Goal: Ask a question

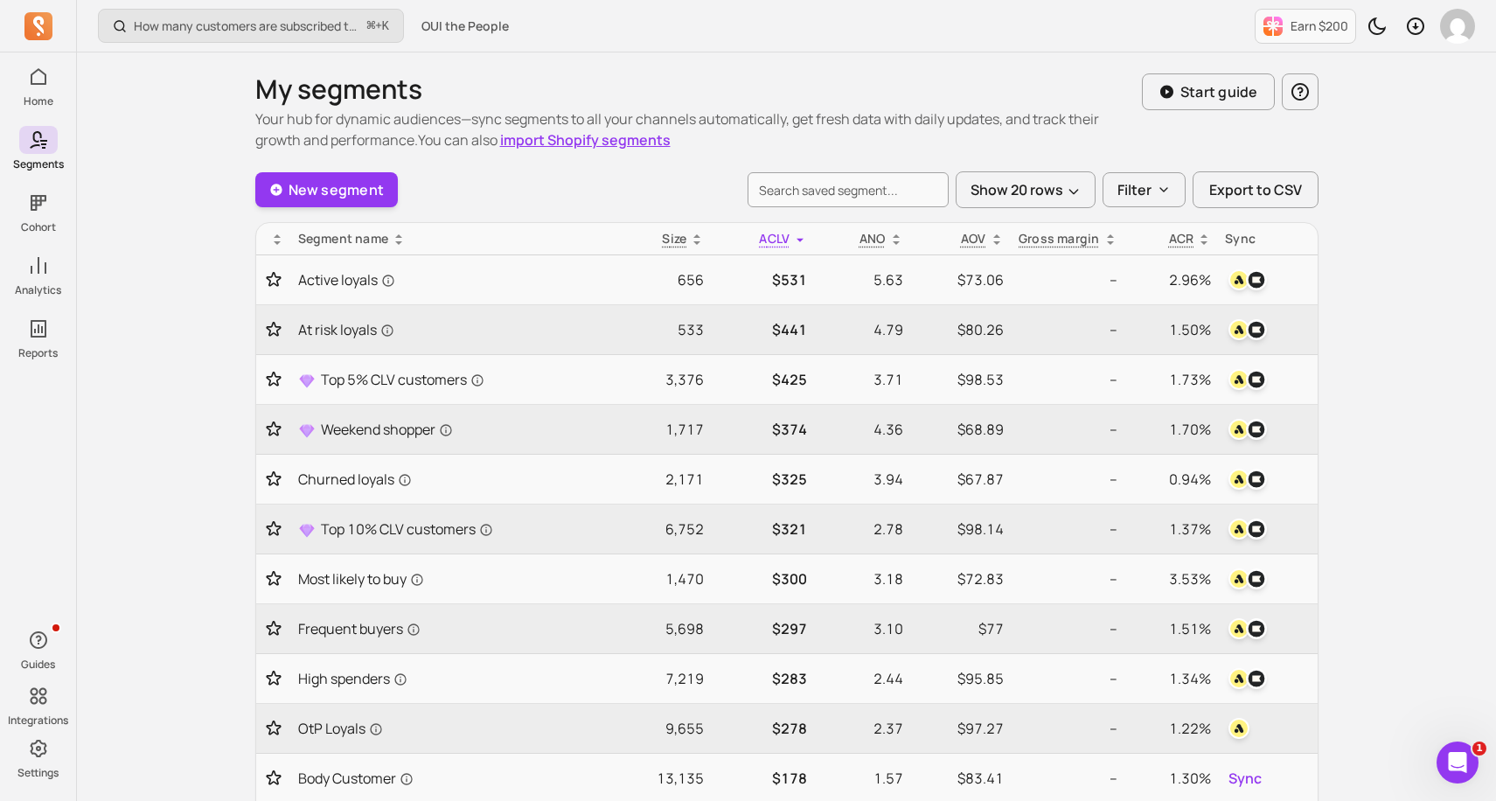
click at [1461, 763] on icon "Open Intercom Messenger" at bounding box center [1458, 763] width 29 height 29
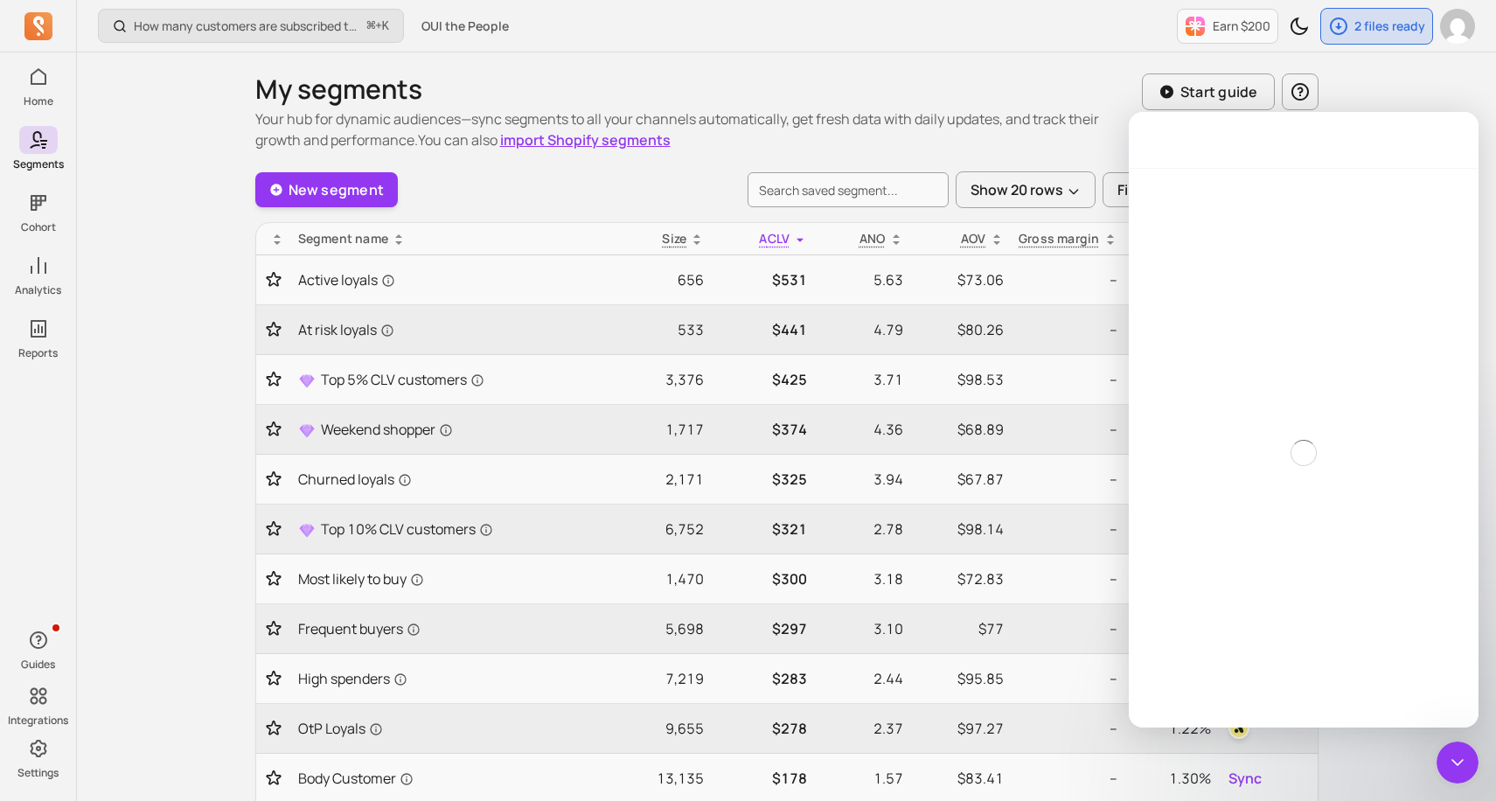
scroll to position [965, 0]
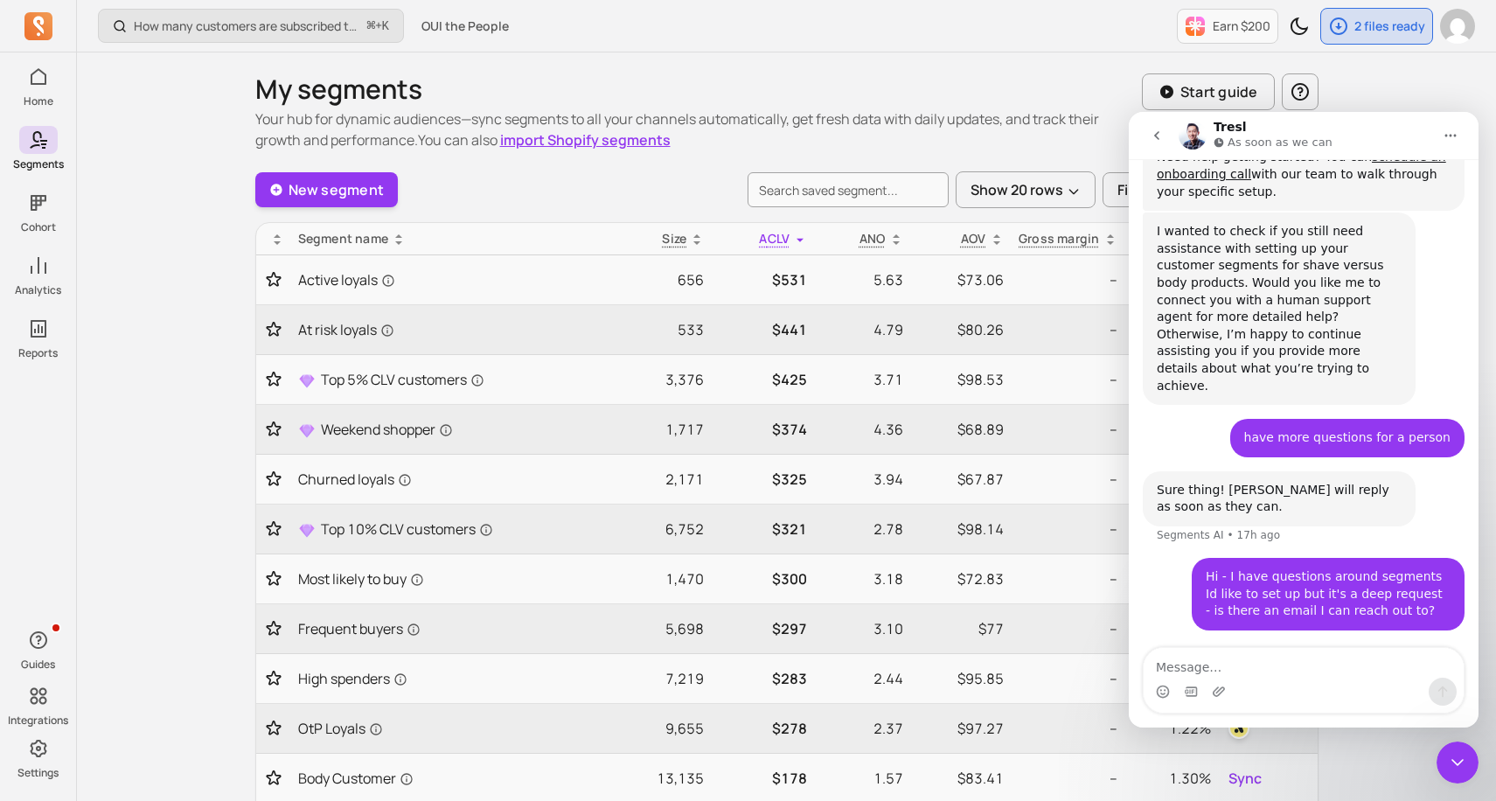
click at [1160, 133] on icon "go back" at bounding box center [1157, 136] width 14 height 14
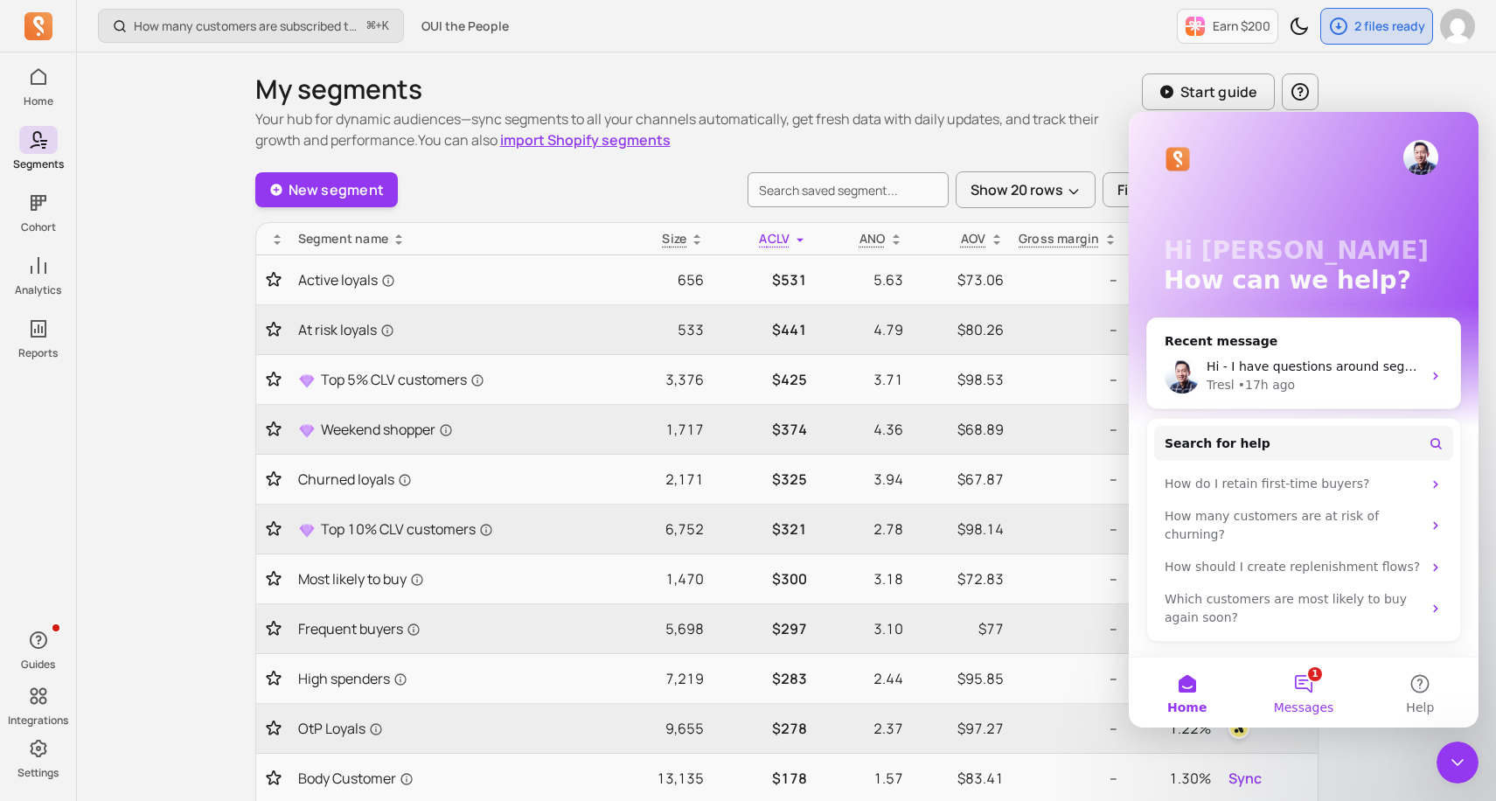
click at [1318, 691] on button "1 Messages" at bounding box center [1303, 693] width 116 height 70
